Goal: Obtain resource: Download file/media

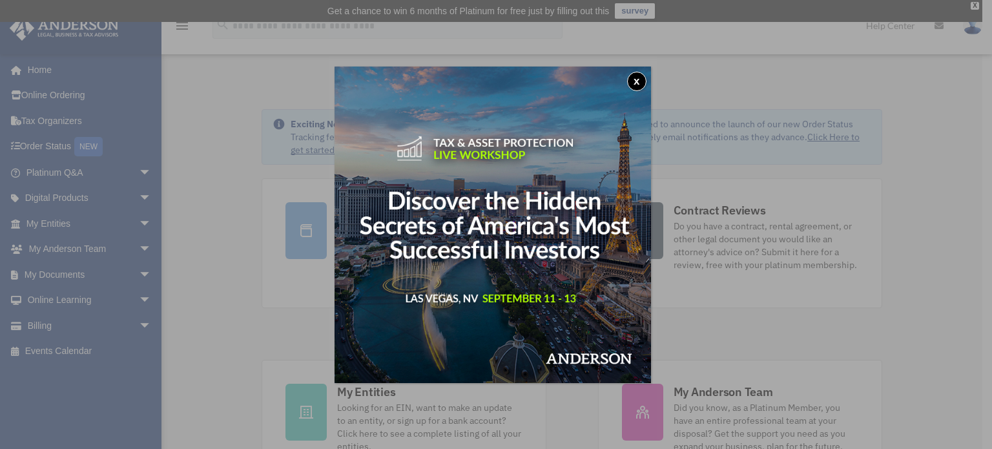
click at [635, 82] on button "x" at bounding box center [636, 81] width 19 height 19
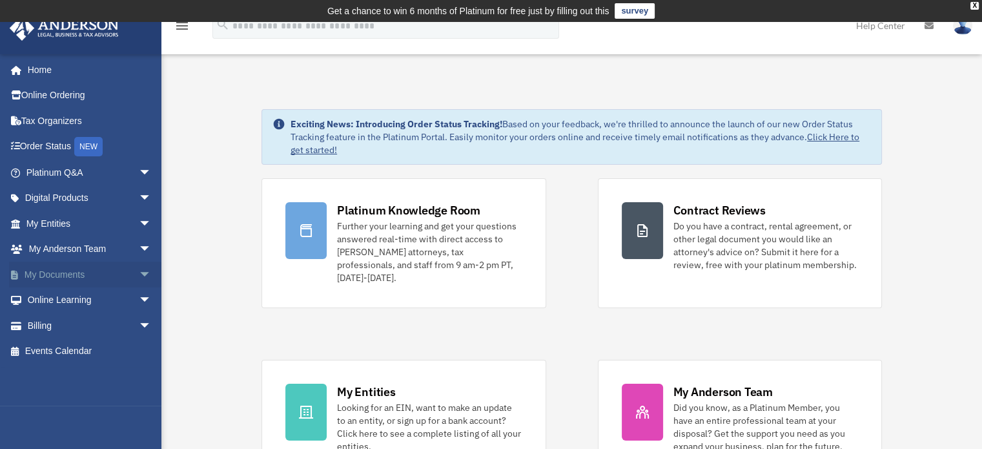
click at [77, 270] on link "My Documents arrow_drop_down" at bounding box center [90, 274] width 162 height 26
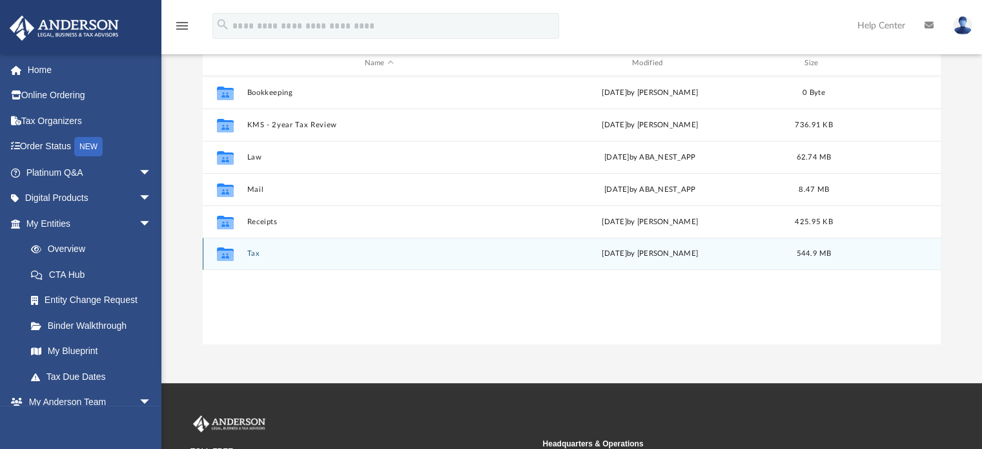
scroll to position [194, 0]
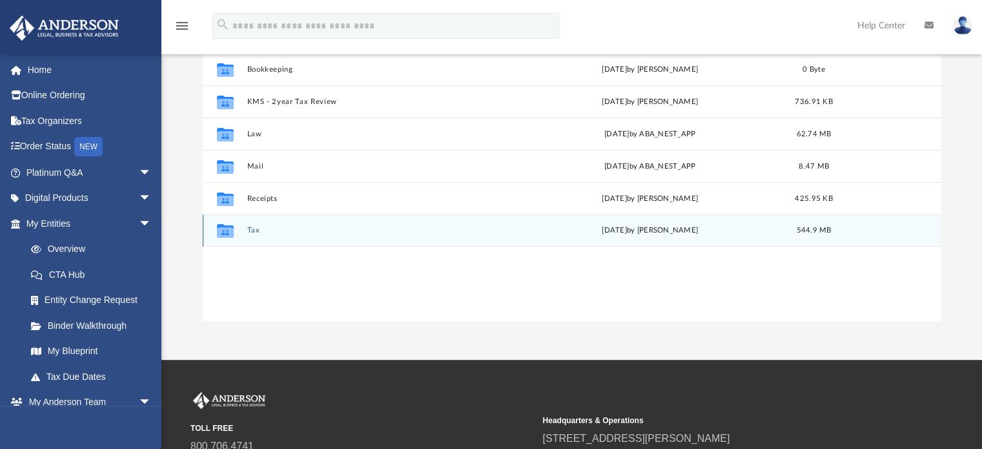
click at [260, 230] on button "Tax" at bounding box center [379, 231] width 265 height 8
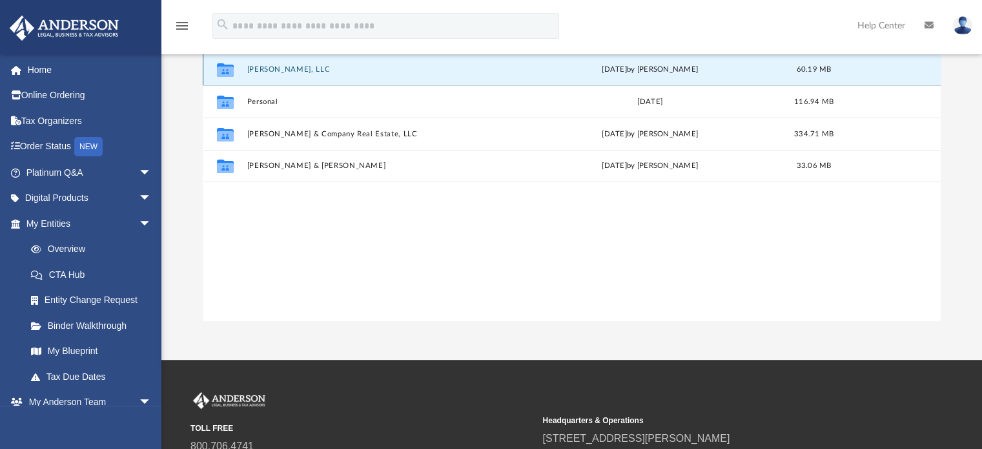
click at [276, 69] on button "[PERSON_NAME], LLC" at bounding box center [379, 69] width 265 height 8
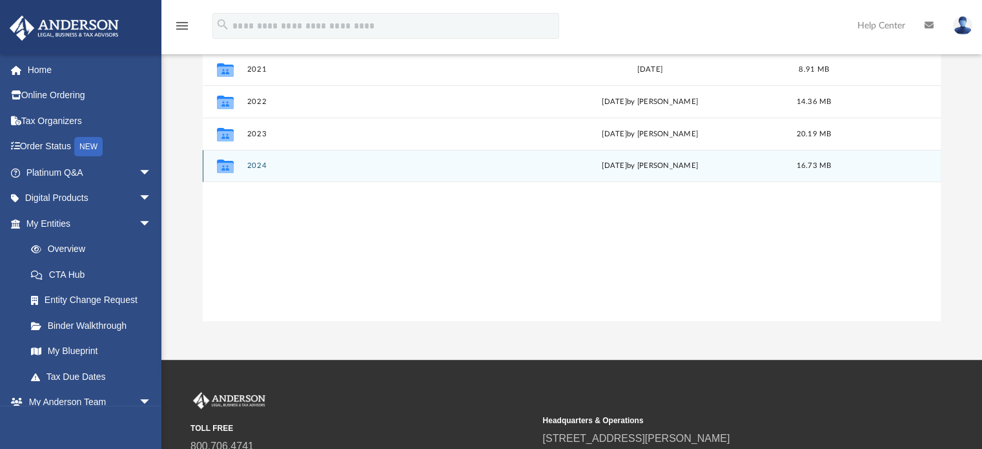
click at [278, 172] on div "Collaborated Folder 2024 [DATE] by [PERSON_NAME] 16.73 MB" at bounding box center [572, 166] width 739 height 32
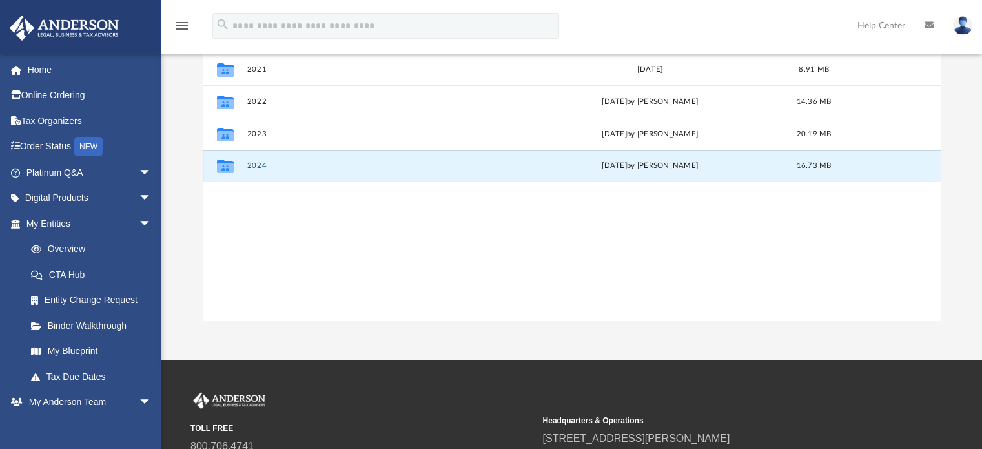
click at [278, 172] on div "Collaborated Folder 2024 [DATE] by [PERSON_NAME] 16.73 MB" at bounding box center [572, 166] width 739 height 32
click at [261, 163] on button "2024" at bounding box center [379, 166] width 265 height 8
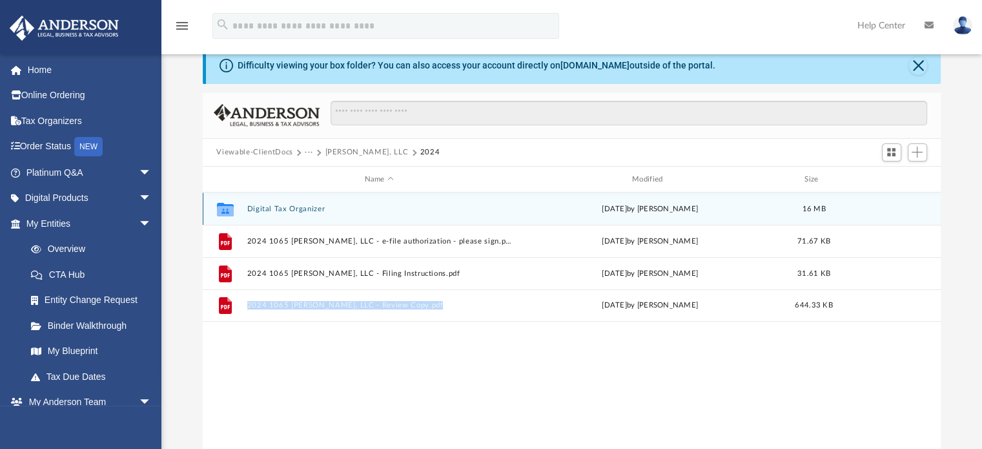
scroll to position [0, 0]
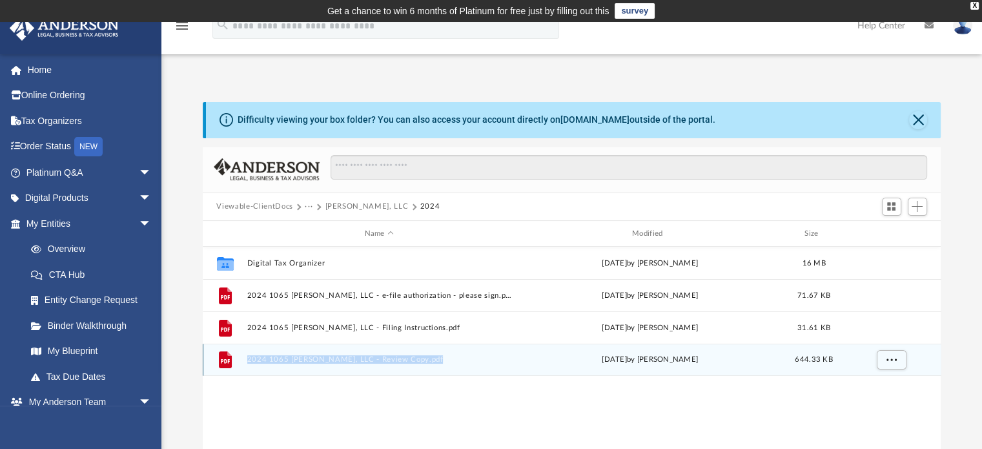
click at [300, 356] on button "2024 1065 [PERSON_NAME], LLC - Review Copy.pdf" at bounding box center [379, 360] width 265 height 8
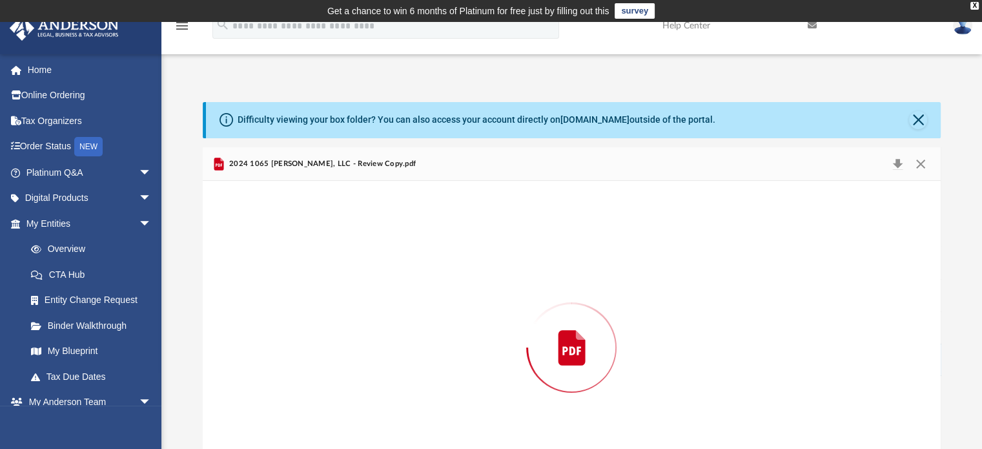
scroll to position [65, 0]
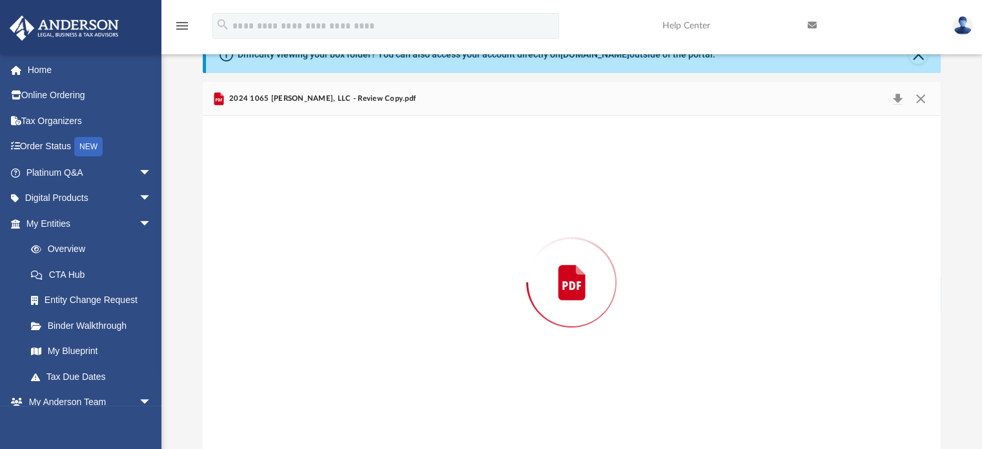
click at [300, 356] on div "Preview" at bounding box center [572, 282] width 739 height 333
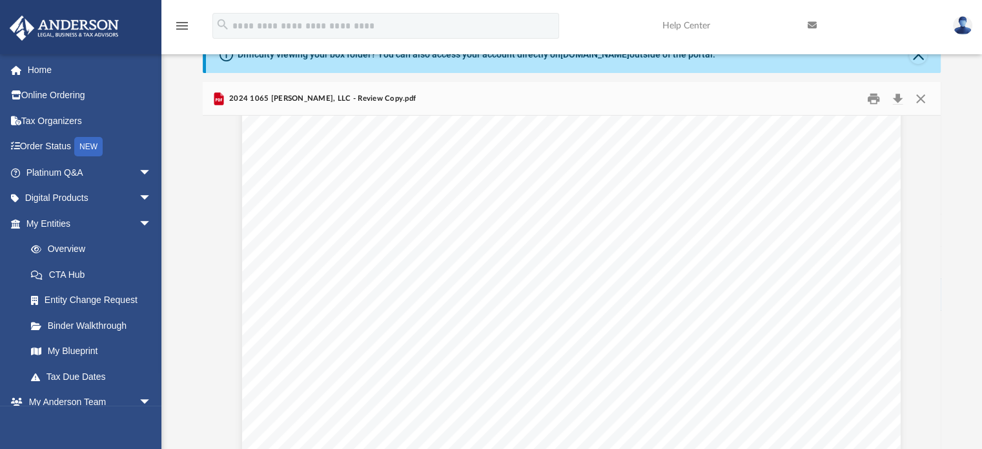
scroll to position [58875, 0]
